Goal: Check status

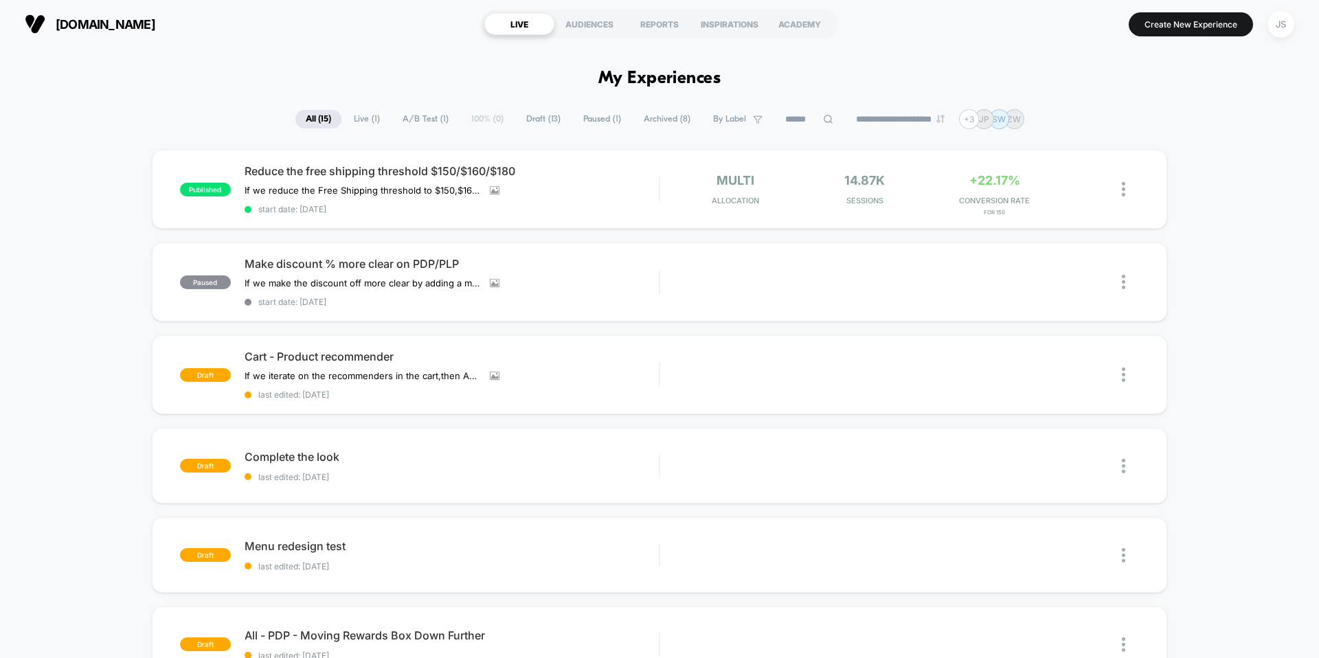
click at [1283, 34] on div "JS" at bounding box center [1280, 24] width 27 height 27
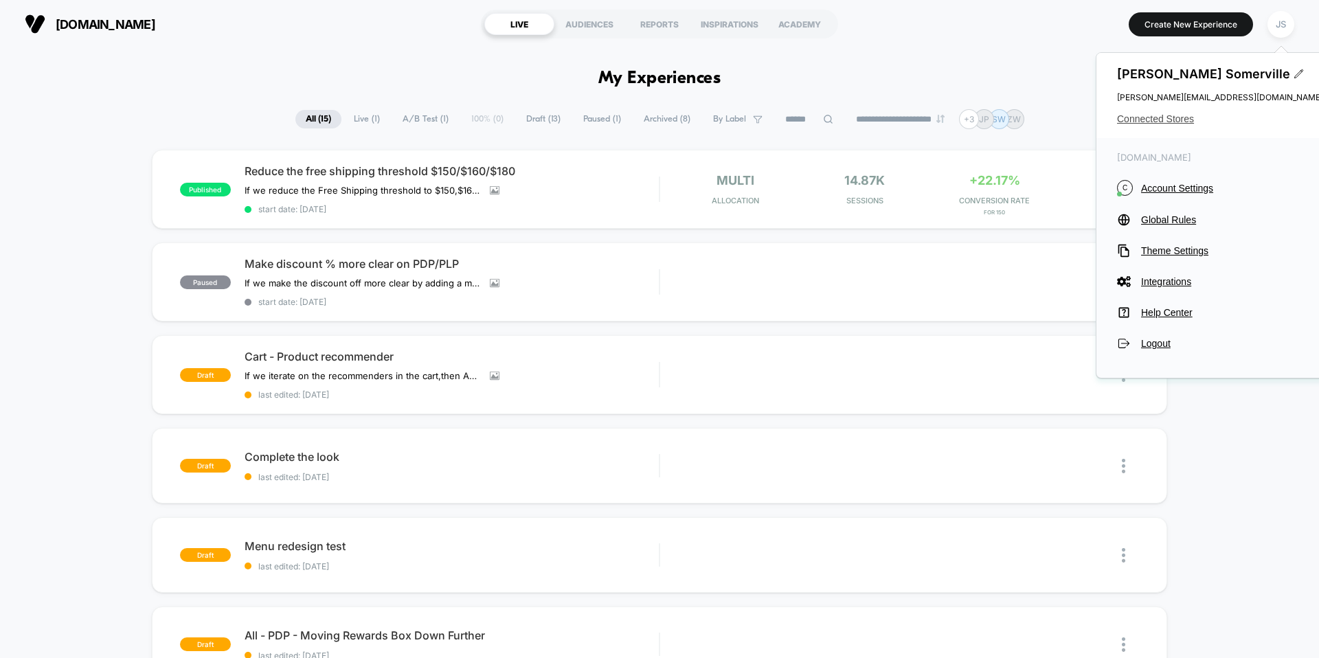
click at [1159, 124] on span "Connected Stores" at bounding box center [1220, 118] width 206 height 11
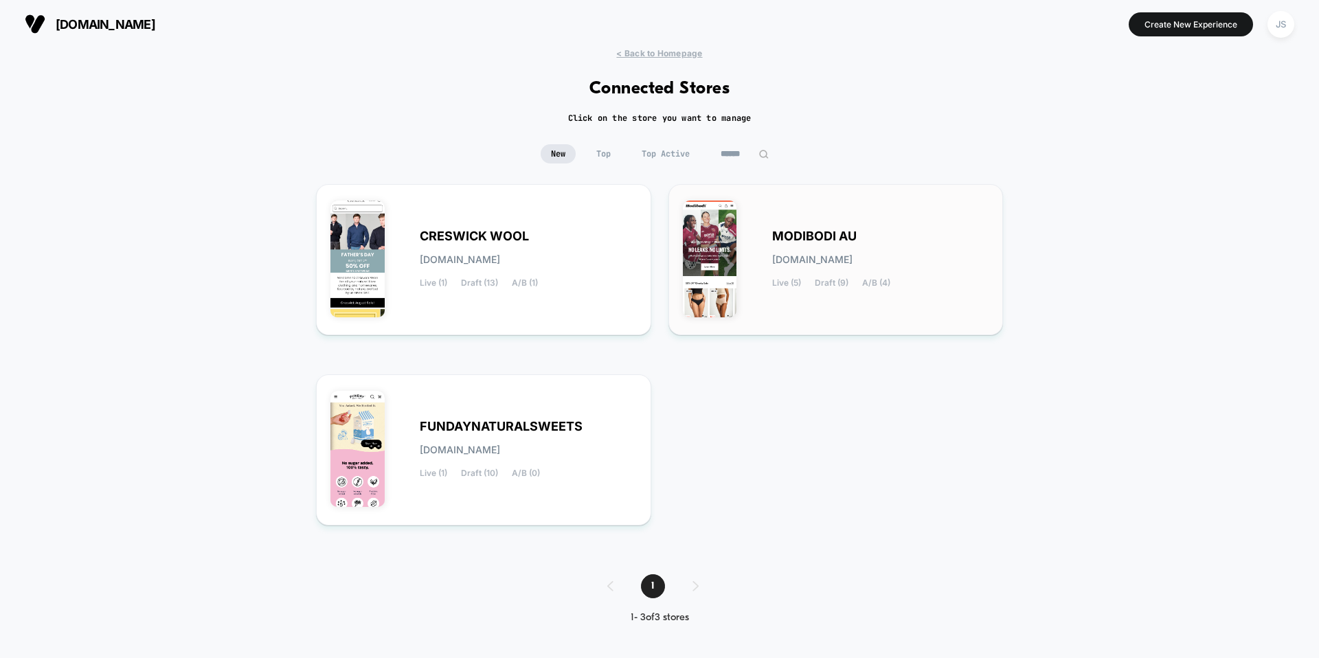
click at [779, 252] on div "MODIBODI AU [DOMAIN_NAME] Live (5) Draft (9) A/B (4)" at bounding box center [880, 259] width 217 height 56
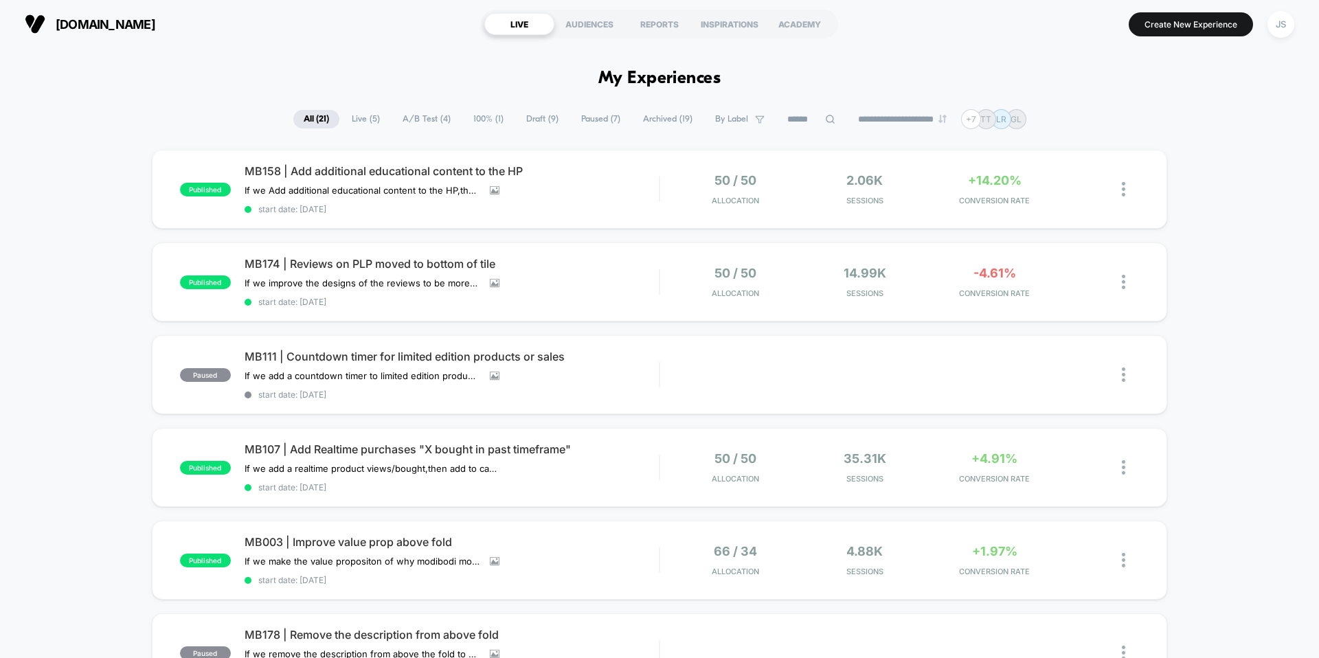
click at [479, 122] on span "100% ( 1 )" at bounding box center [488, 119] width 51 height 19
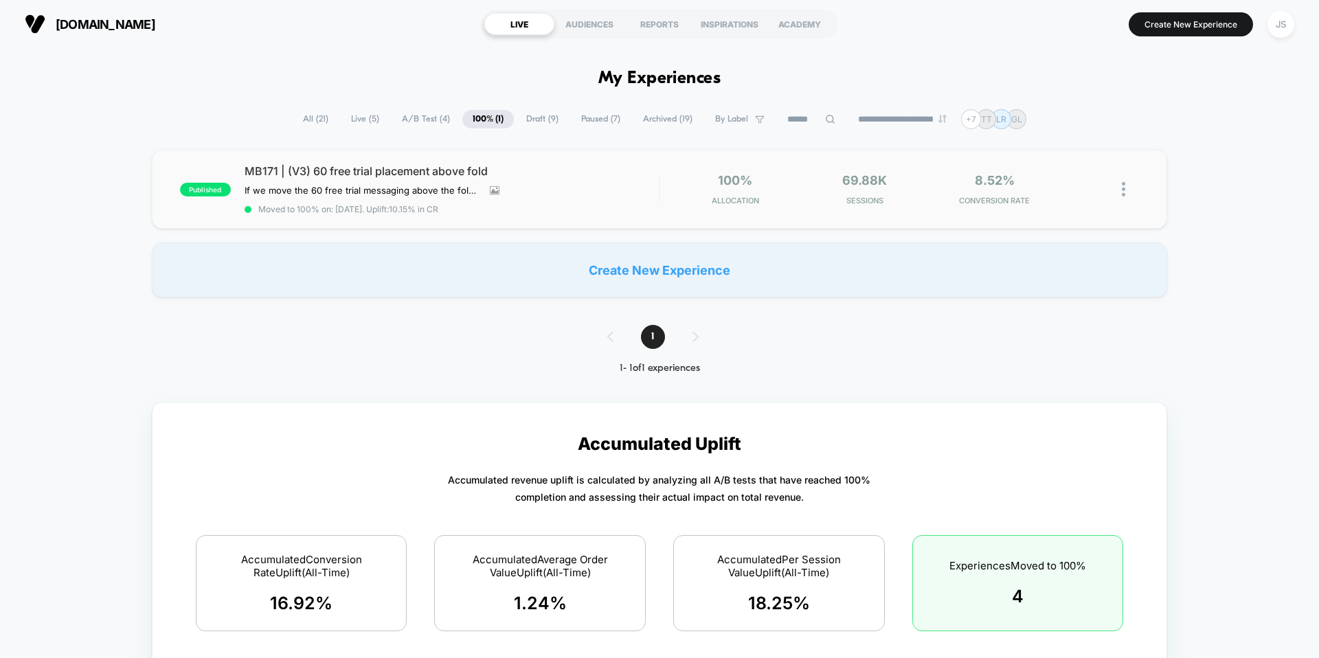
click at [383, 178] on span "MB171 | (V3) 60 free trial placement above fold" at bounding box center [451, 171] width 414 height 14
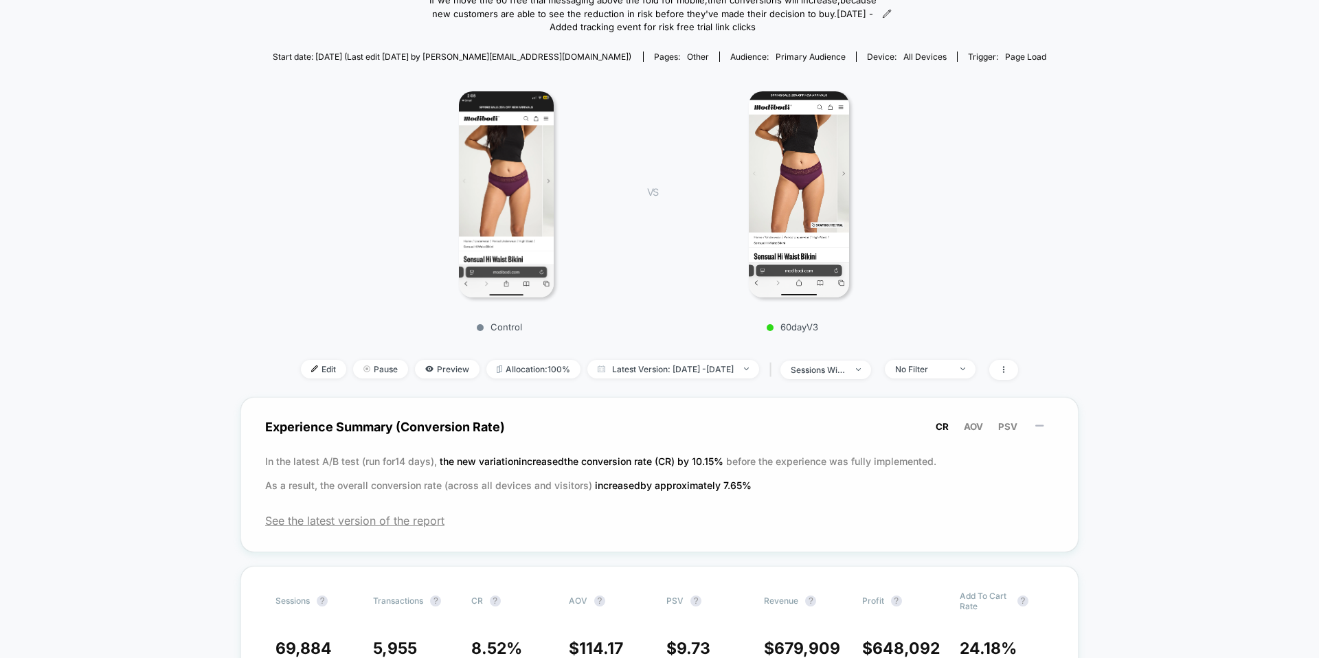
scroll to position [141, 0]
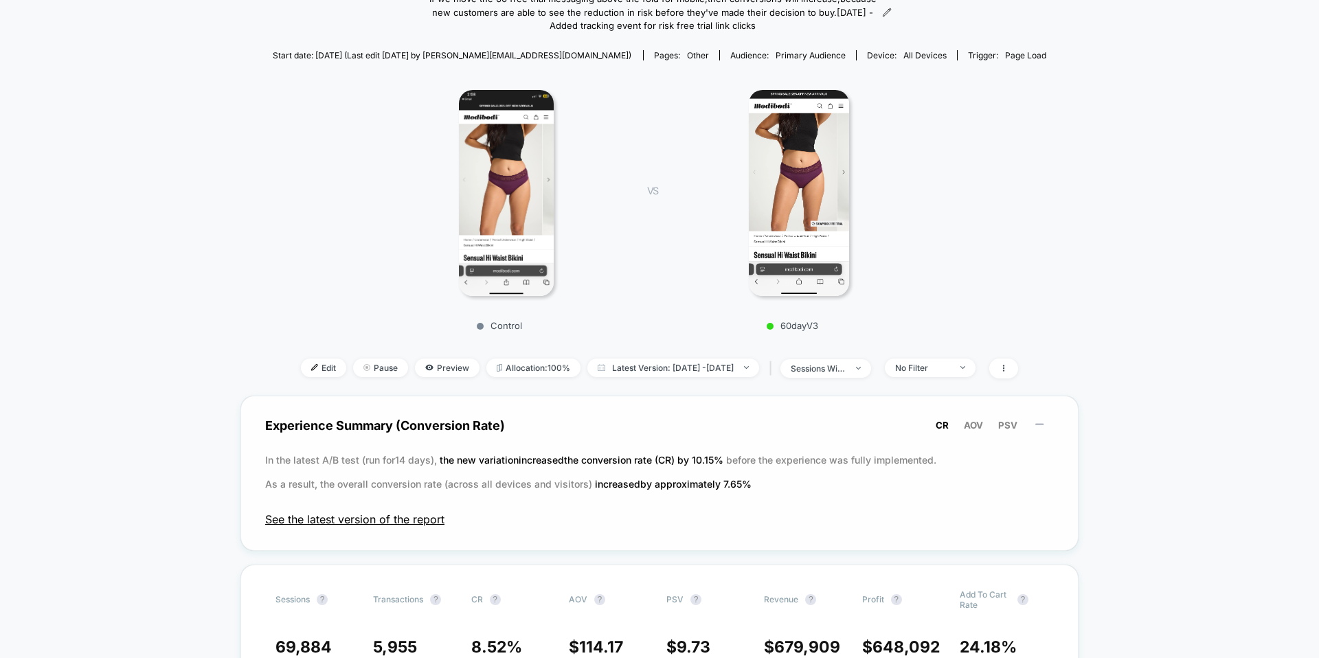
click at [390, 522] on span "See the latest version of the report" at bounding box center [659, 519] width 788 height 14
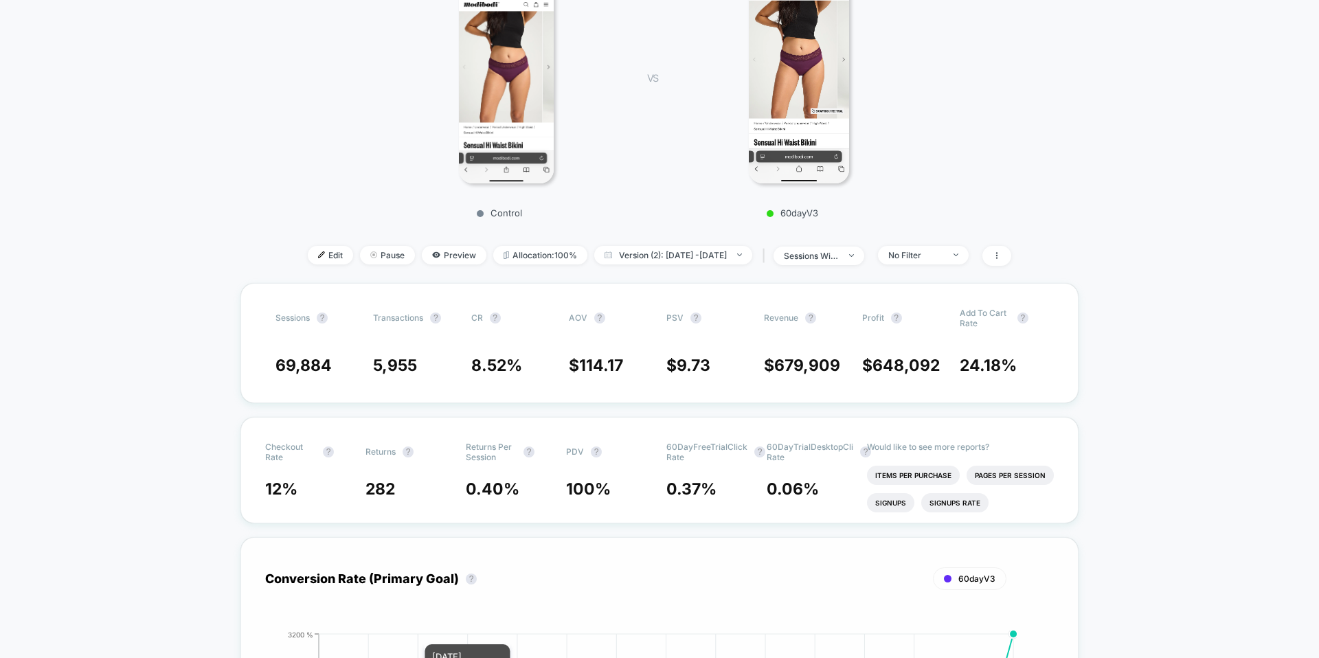
scroll to position [394, 0]
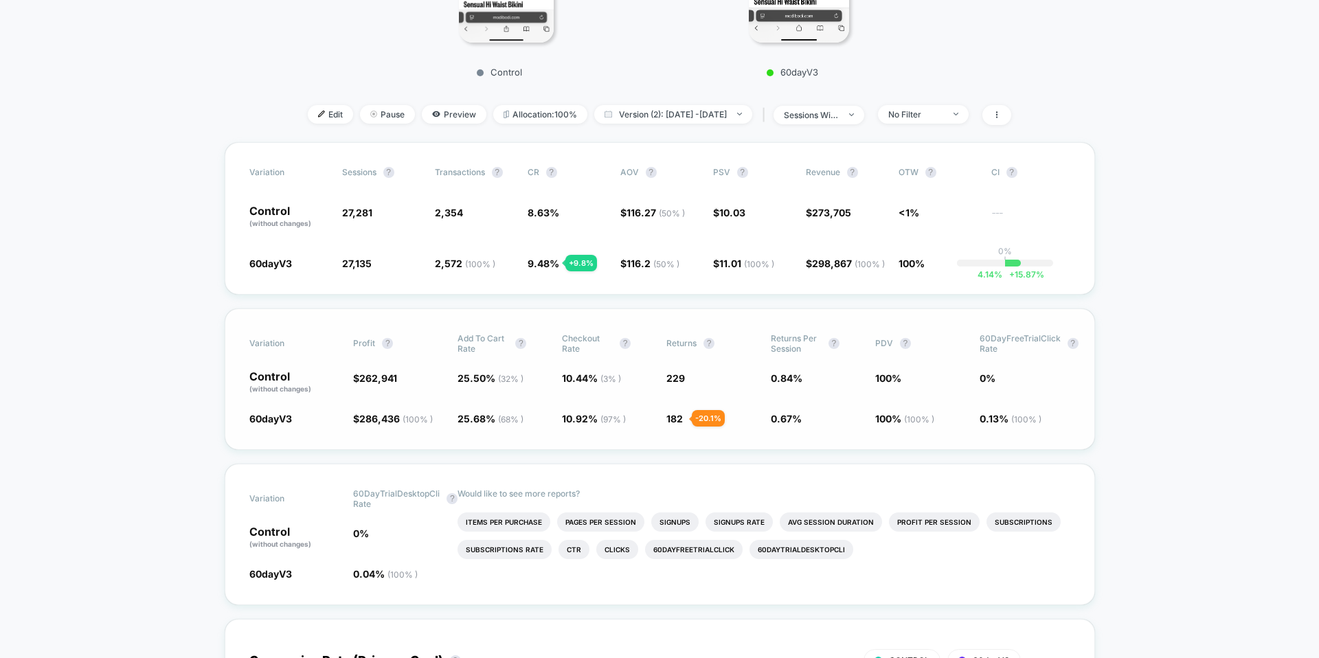
click at [675, 418] on span "182" at bounding box center [674, 419] width 16 height 12
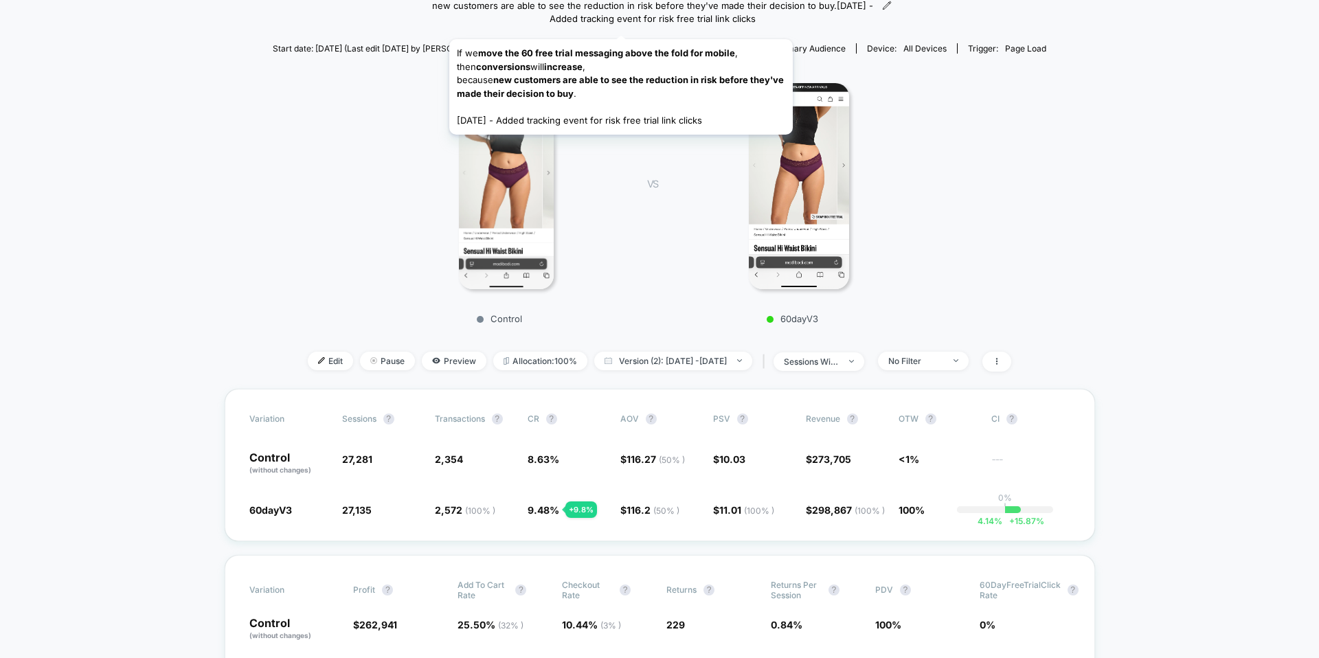
scroll to position [0, 0]
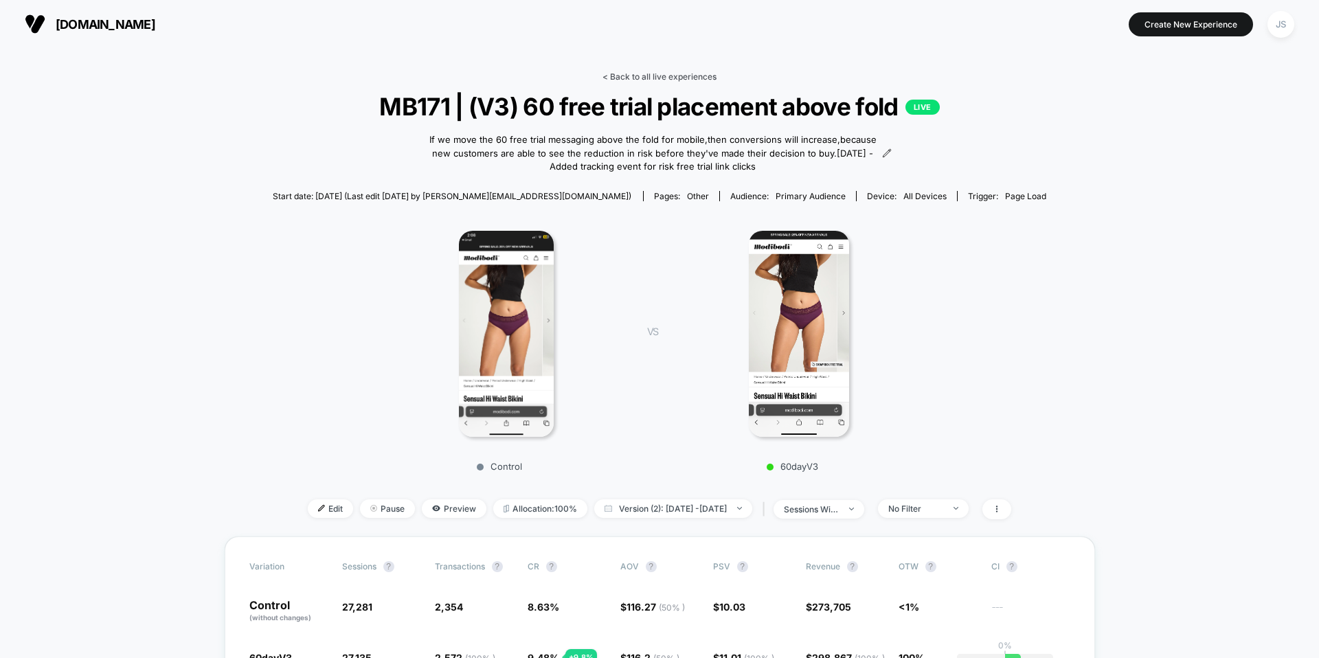
click at [631, 76] on link "< Back to all live experiences" at bounding box center [659, 76] width 114 height 10
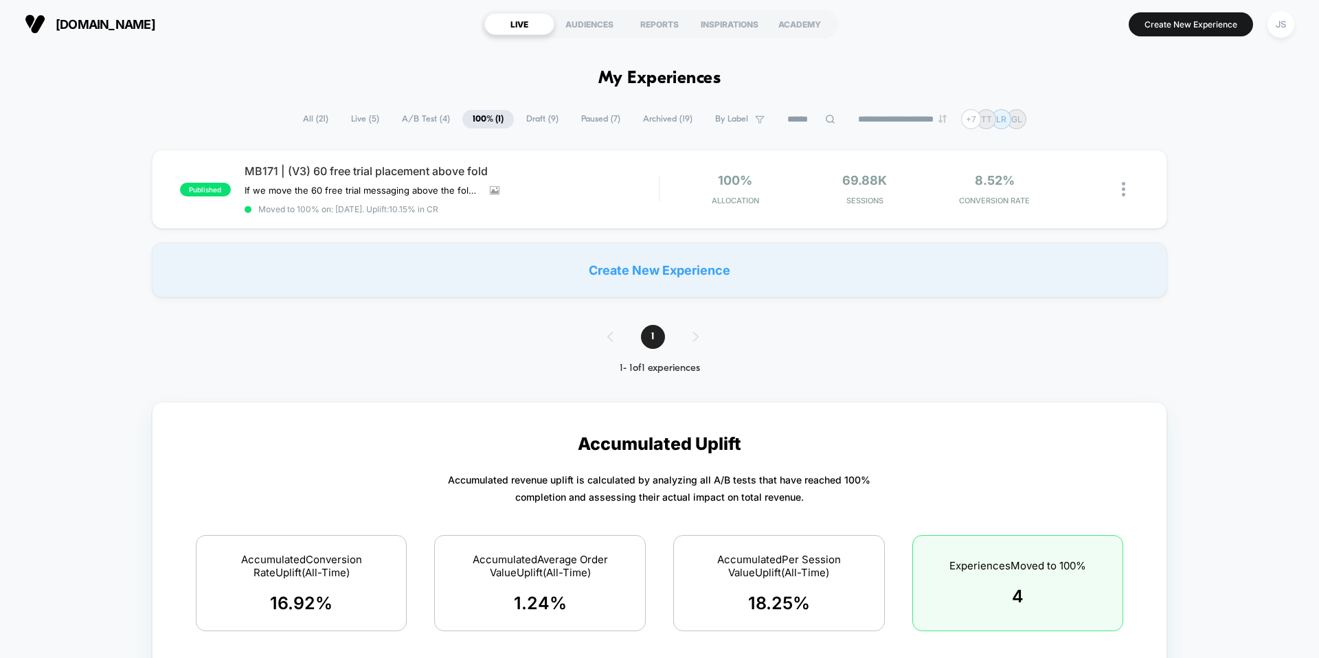
click at [426, 119] on span "A/B Test ( 4 )" at bounding box center [425, 119] width 69 height 19
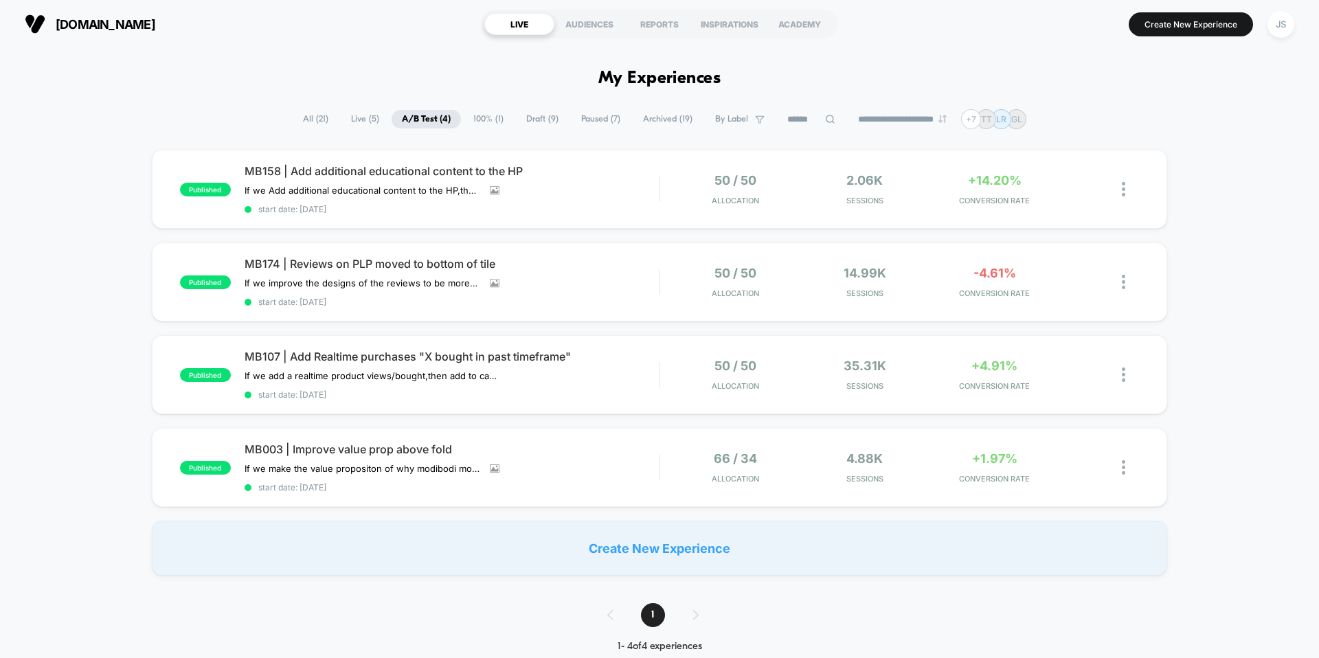
click at [529, 116] on span "Draft ( 9 )" at bounding box center [542, 119] width 53 height 19
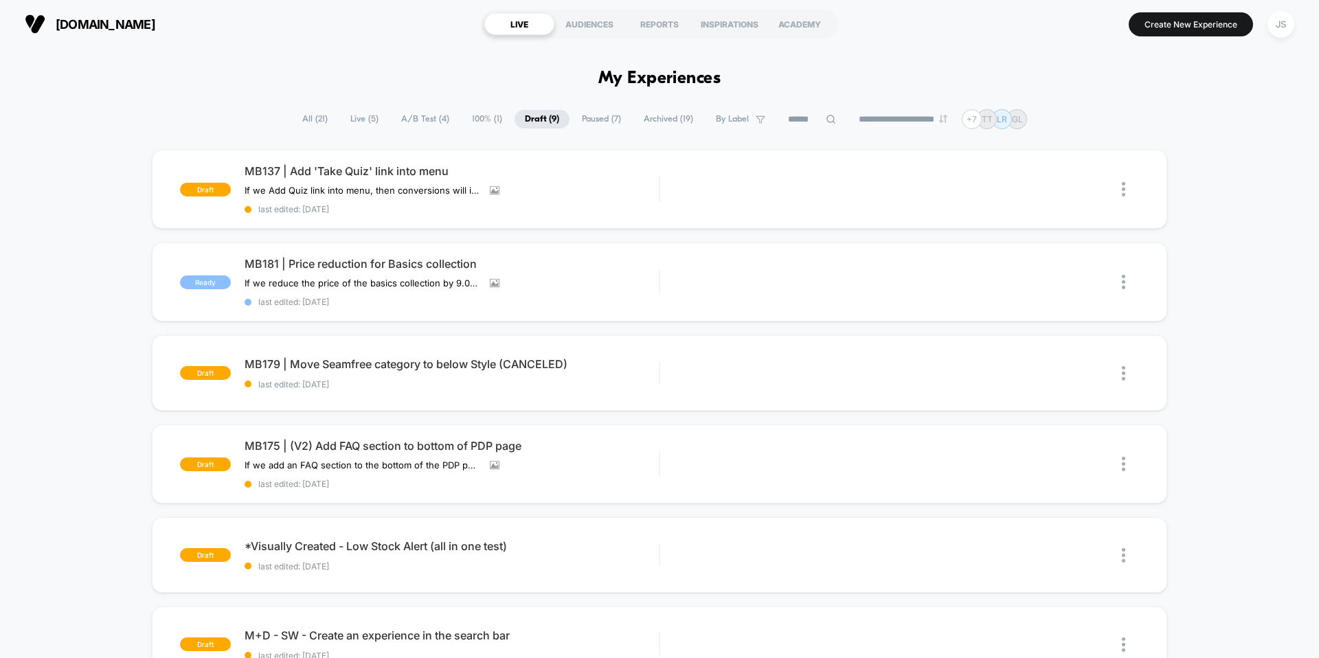
click at [577, 118] on span "Paused ( 7 )" at bounding box center [601, 119] width 60 height 19
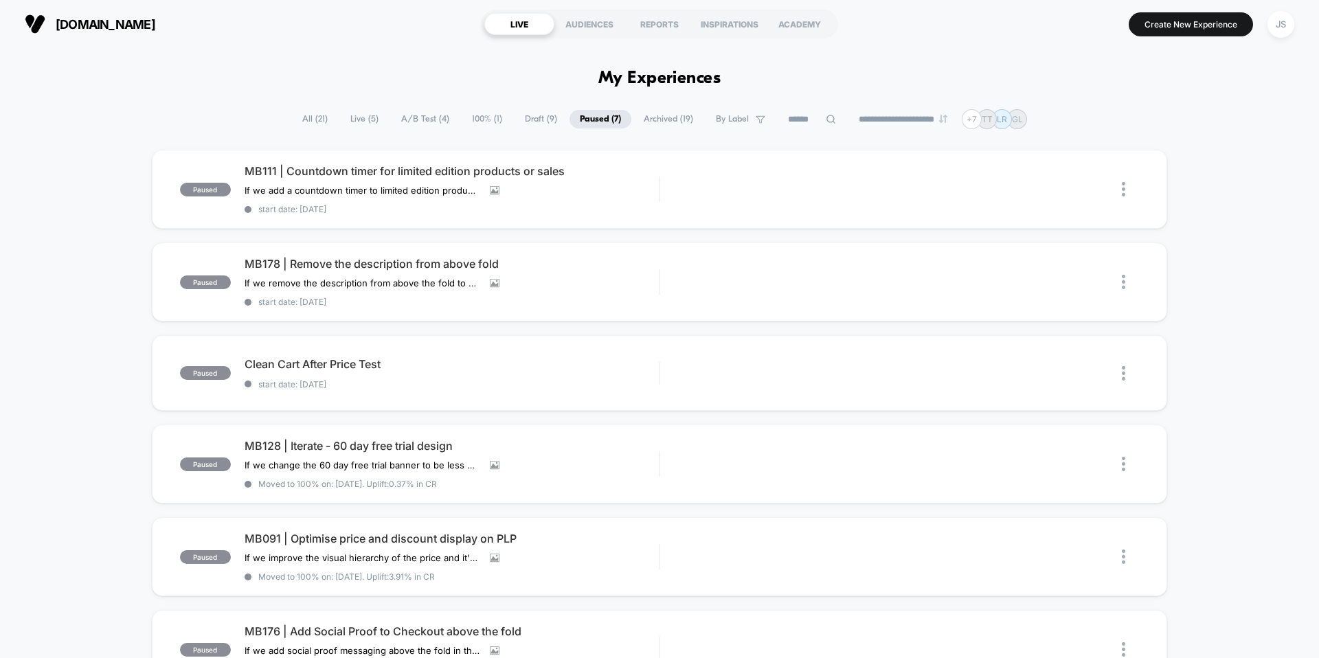
click at [641, 117] on span "Archived ( 19 )" at bounding box center [668, 119] width 70 height 19
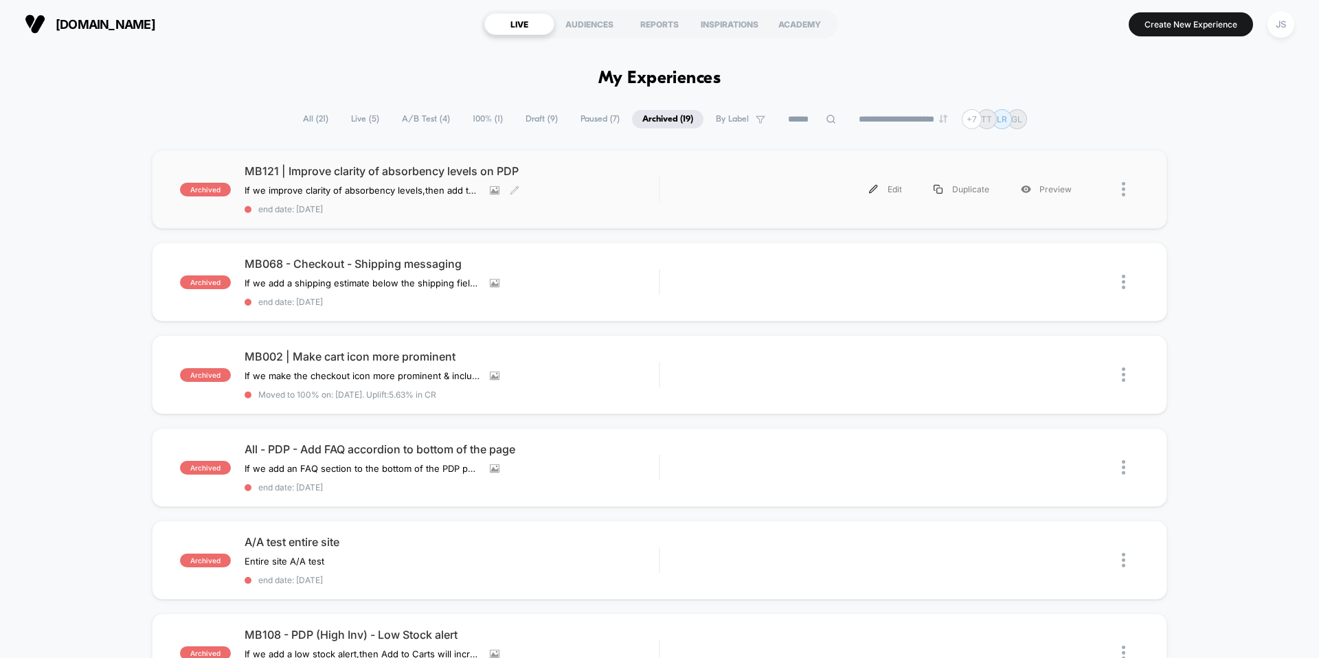
click at [440, 171] on span "MB121 | Improve clarity of absorbency levels on PDP" at bounding box center [451, 171] width 414 height 14
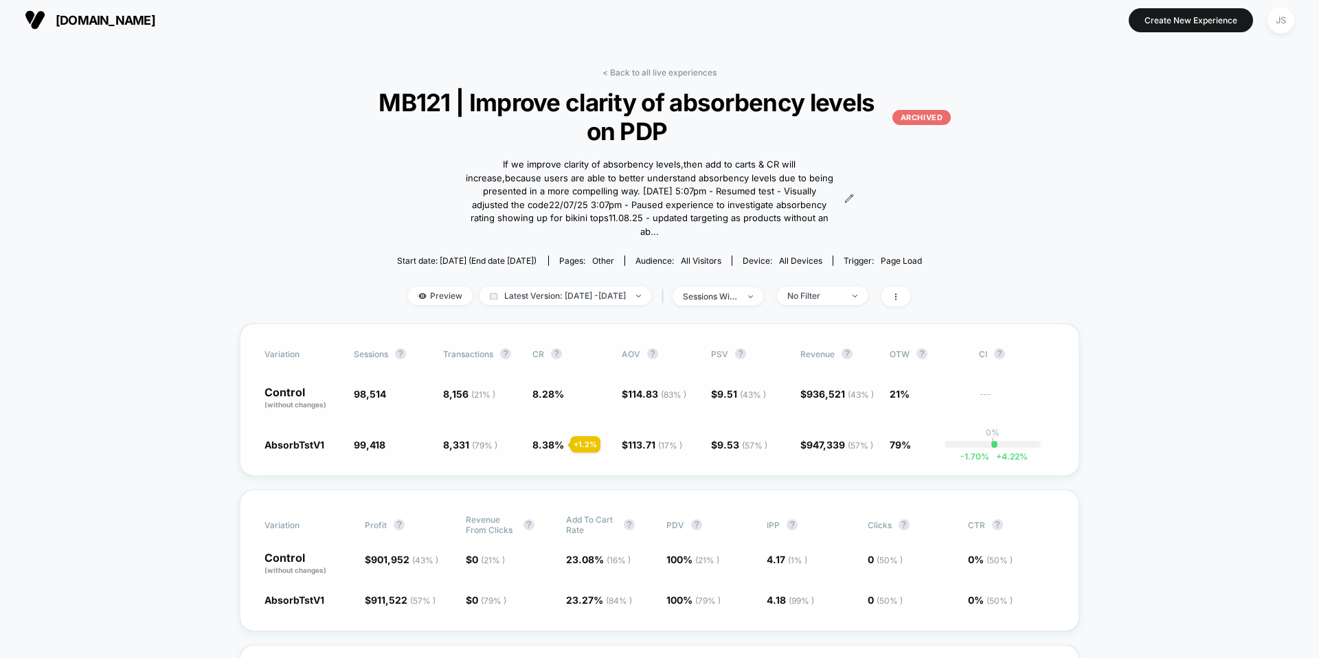
scroll to position [5, 0]
click at [599, 286] on span "Latest Version: [DATE] - [DATE]" at bounding box center [565, 294] width 172 height 19
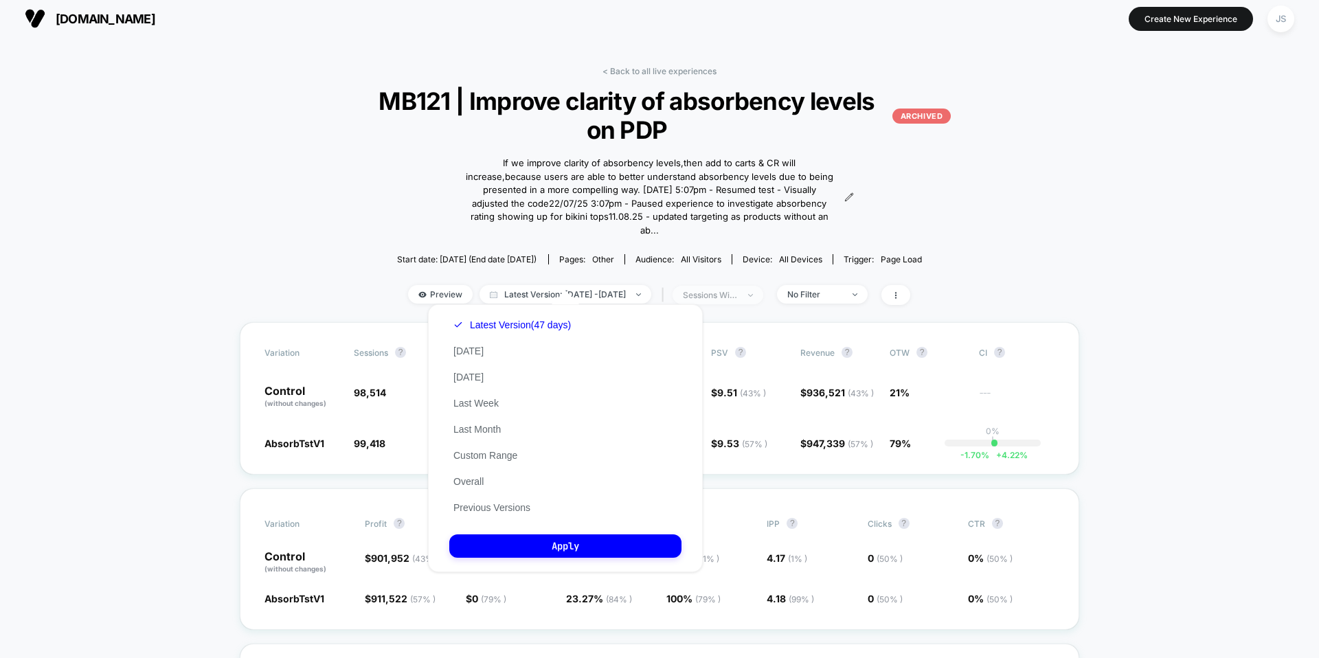
click at [755, 288] on span "sessions with impression" at bounding box center [717, 295] width 91 height 19
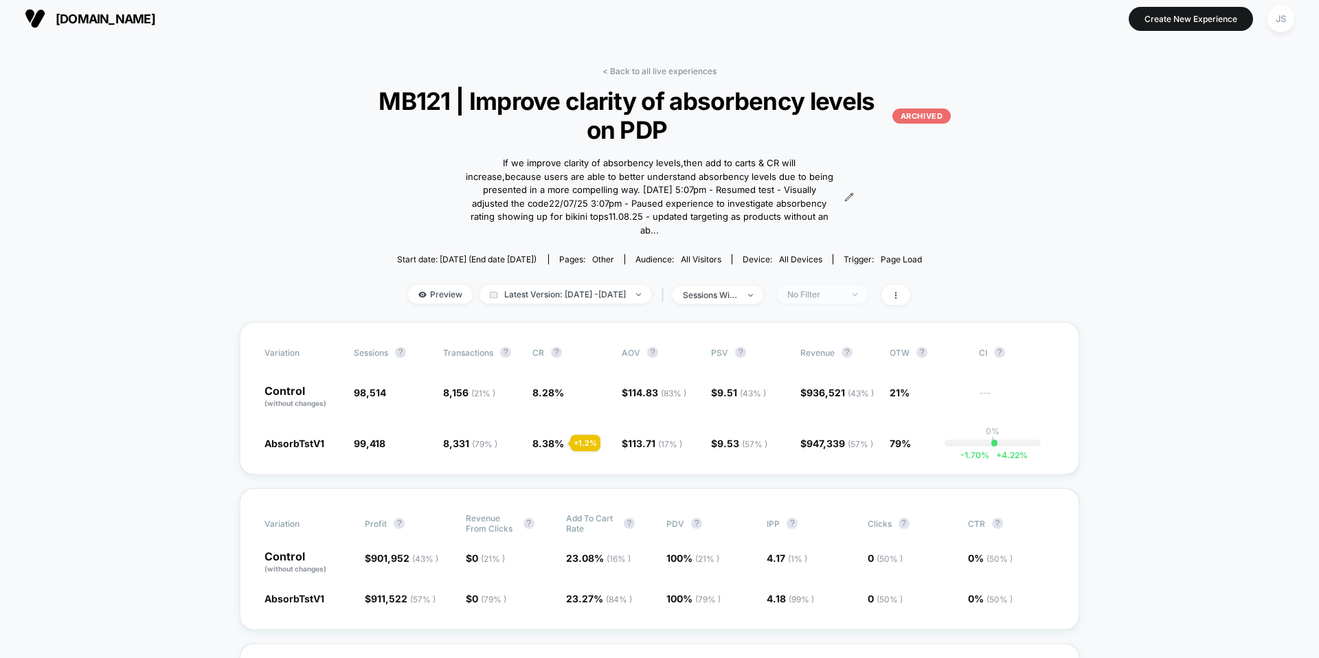
click at [852, 289] on span "No Filter" at bounding box center [822, 294] width 91 height 19
click at [809, 336] on span "Mobile Visitors" at bounding box center [832, 333] width 66 height 12
click at [818, 480] on button "Save" at bounding box center [840, 481] width 126 height 23
click at [842, 289] on div "Mobile" at bounding box center [814, 294] width 55 height 10
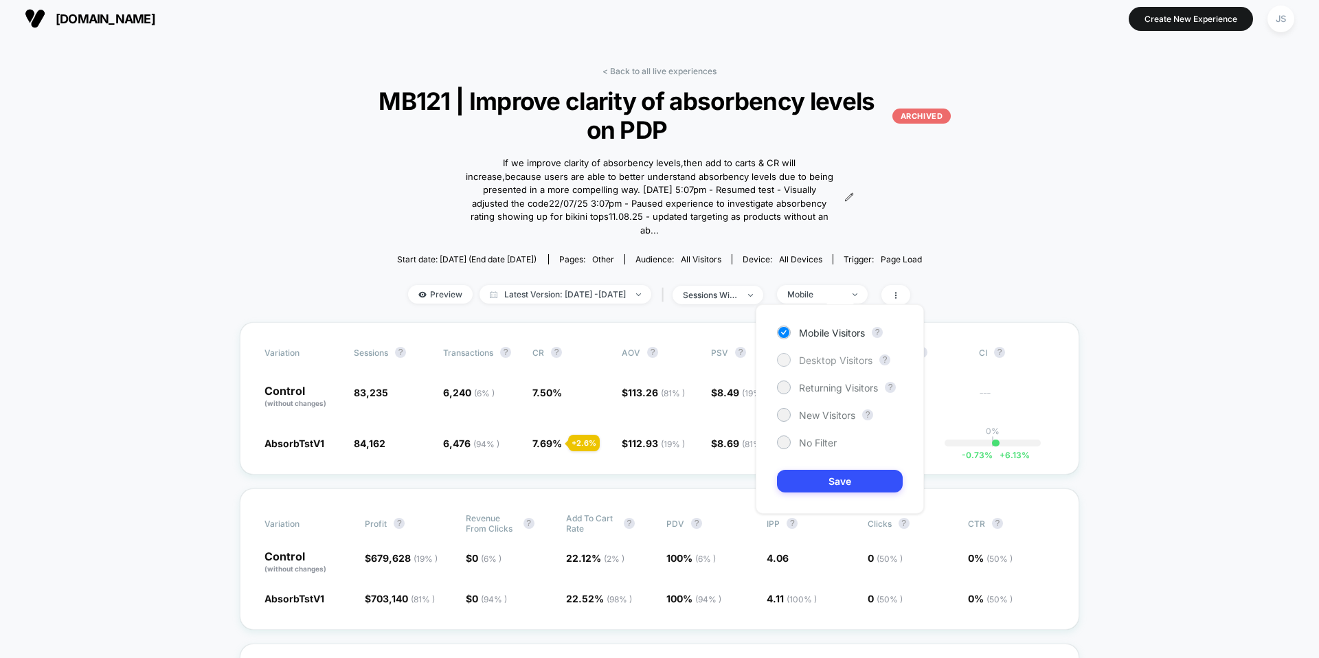
click at [836, 364] on span "Desktop Visitors" at bounding box center [835, 360] width 73 height 12
click at [825, 476] on button "Save" at bounding box center [840, 481] width 126 height 23
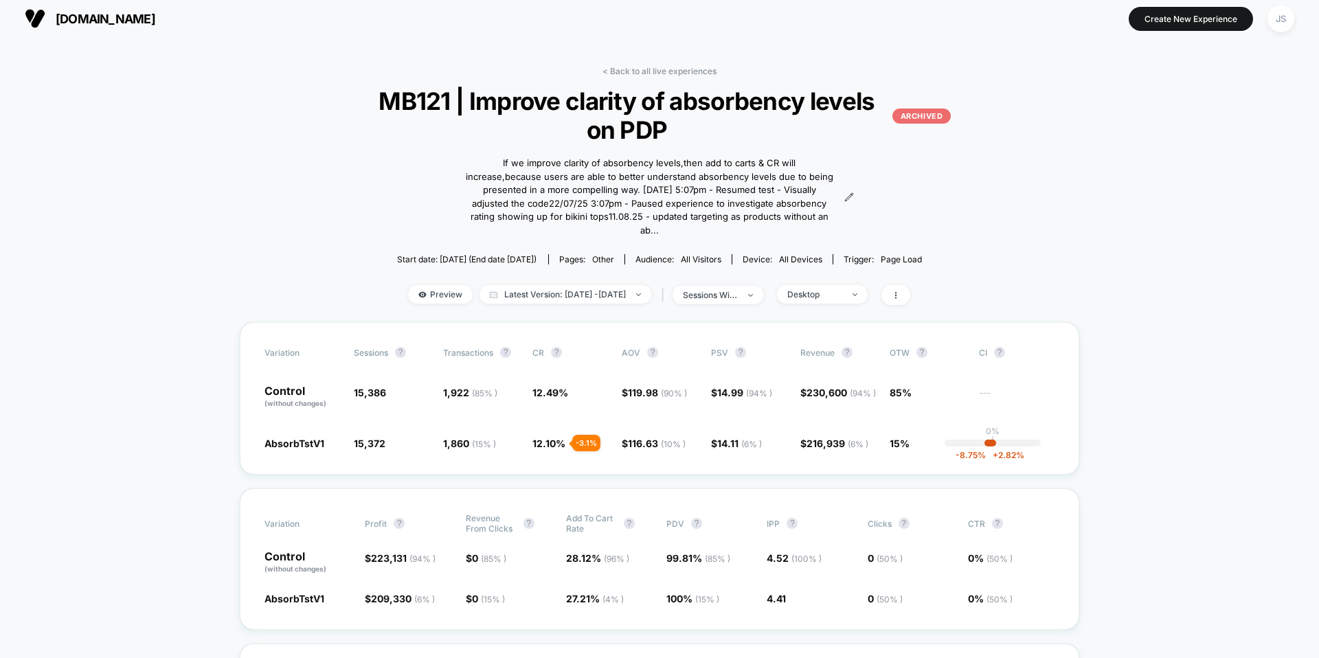
click at [969, 267] on div "< Back to all live experiences MB121 | Improve clarity of absorbency levels on …" at bounding box center [659, 194] width 647 height 256
click at [835, 288] on span "Desktop" at bounding box center [822, 294] width 91 height 19
click at [832, 332] on span "Mobile Visitors" at bounding box center [832, 333] width 66 height 12
click at [413, 289] on span "Preview" at bounding box center [440, 294] width 65 height 19
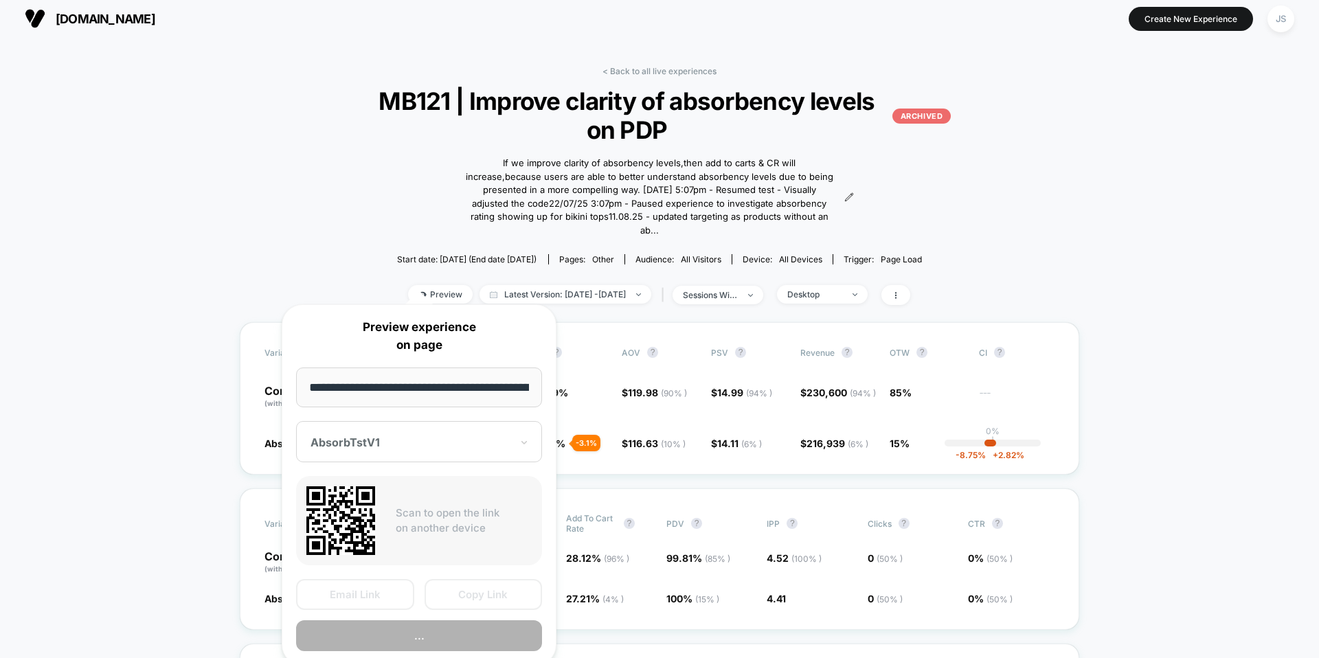
scroll to position [0, 165]
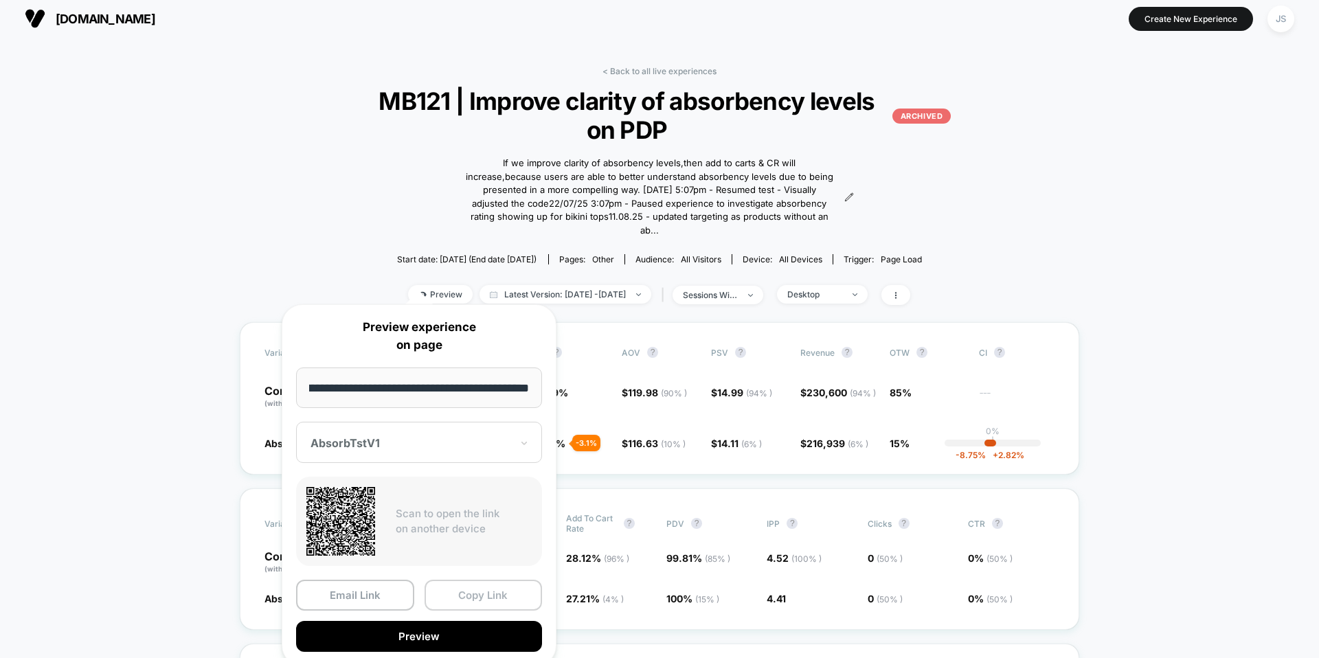
click at [489, 600] on button "Copy Link" at bounding box center [483, 595] width 118 height 31
